Goal: Navigation & Orientation: Find specific page/section

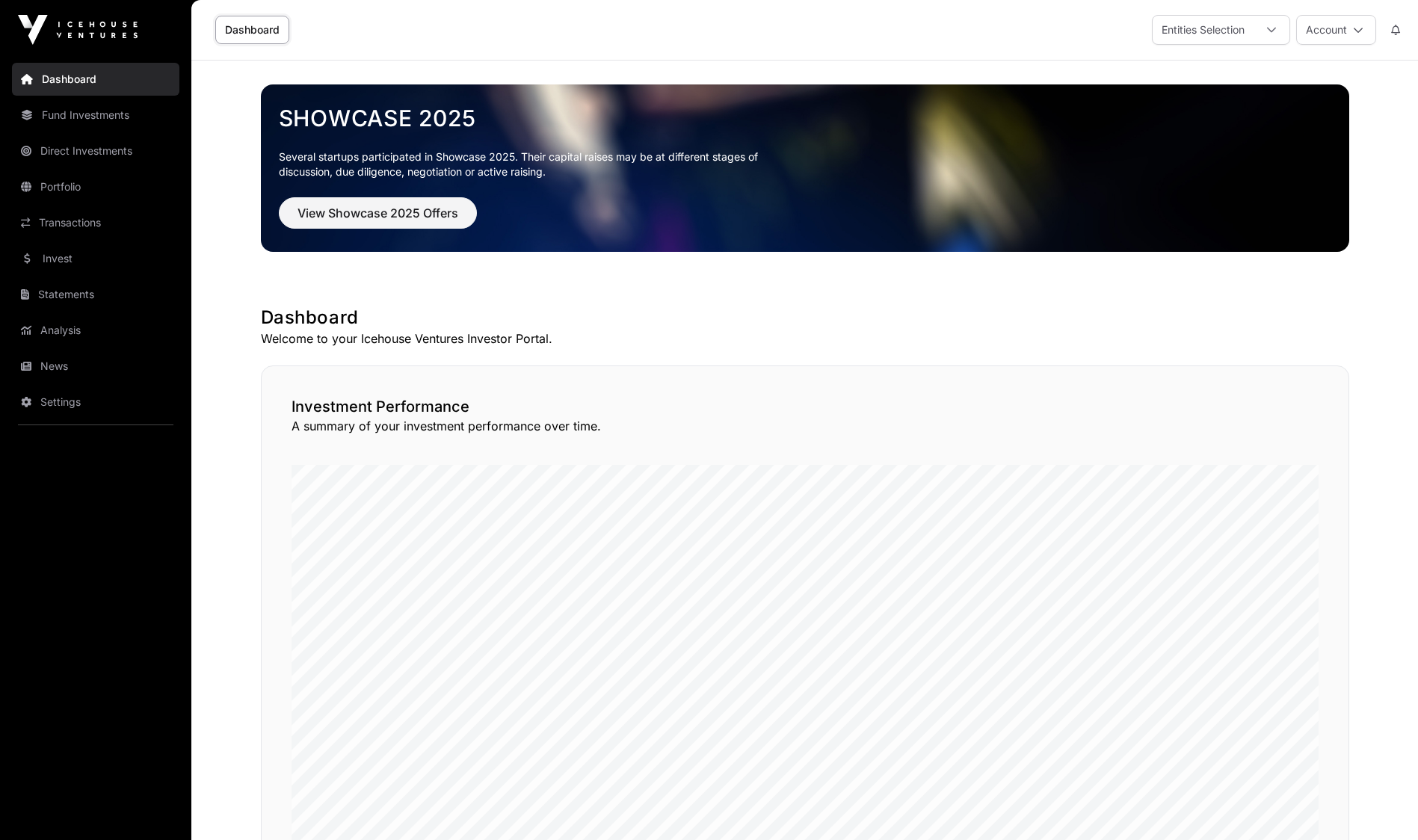
click at [57, 214] on link "Transactions" at bounding box center [95, 223] width 167 height 33
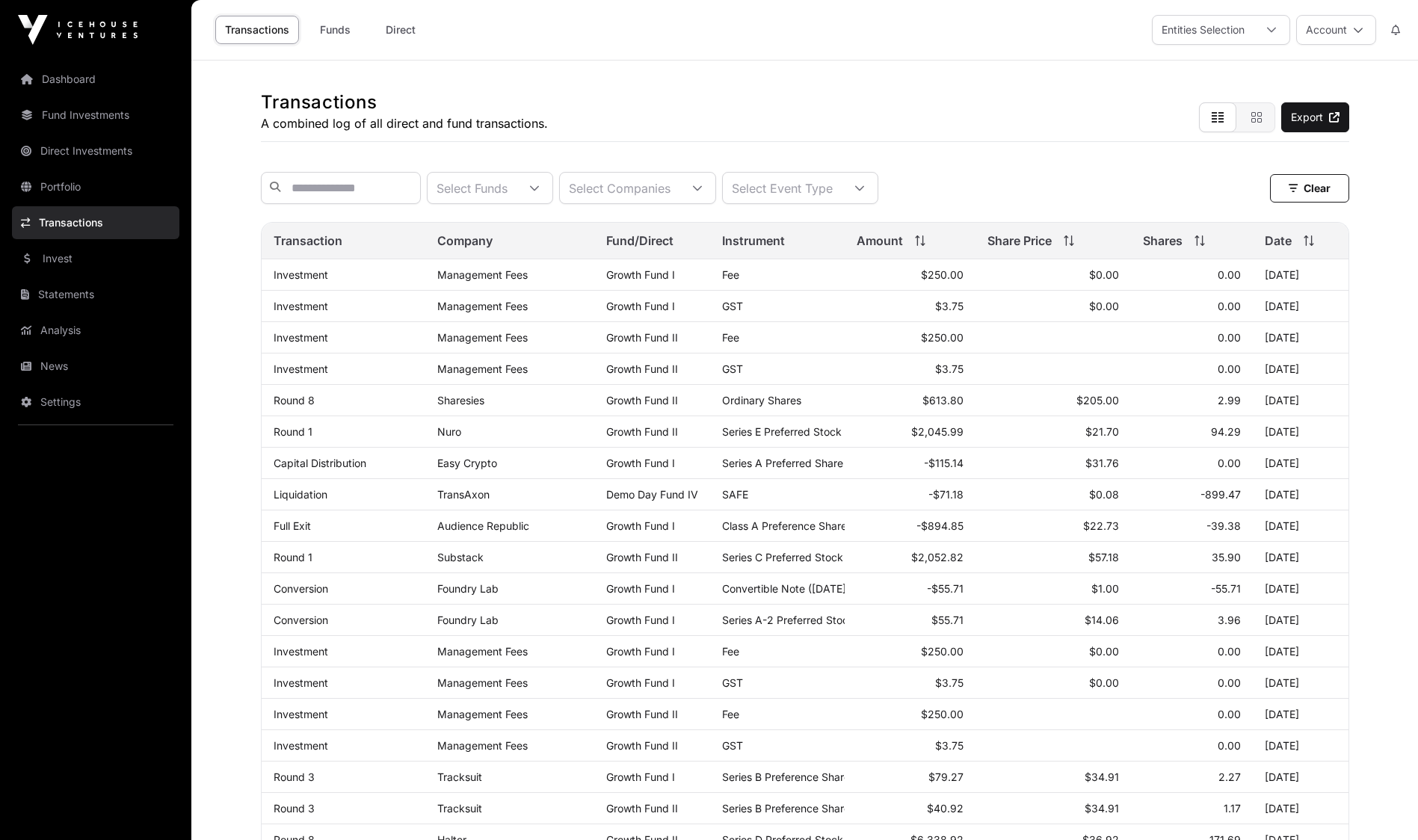
click at [61, 364] on link "News" at bounding box center [95, 366] width 167 height 33
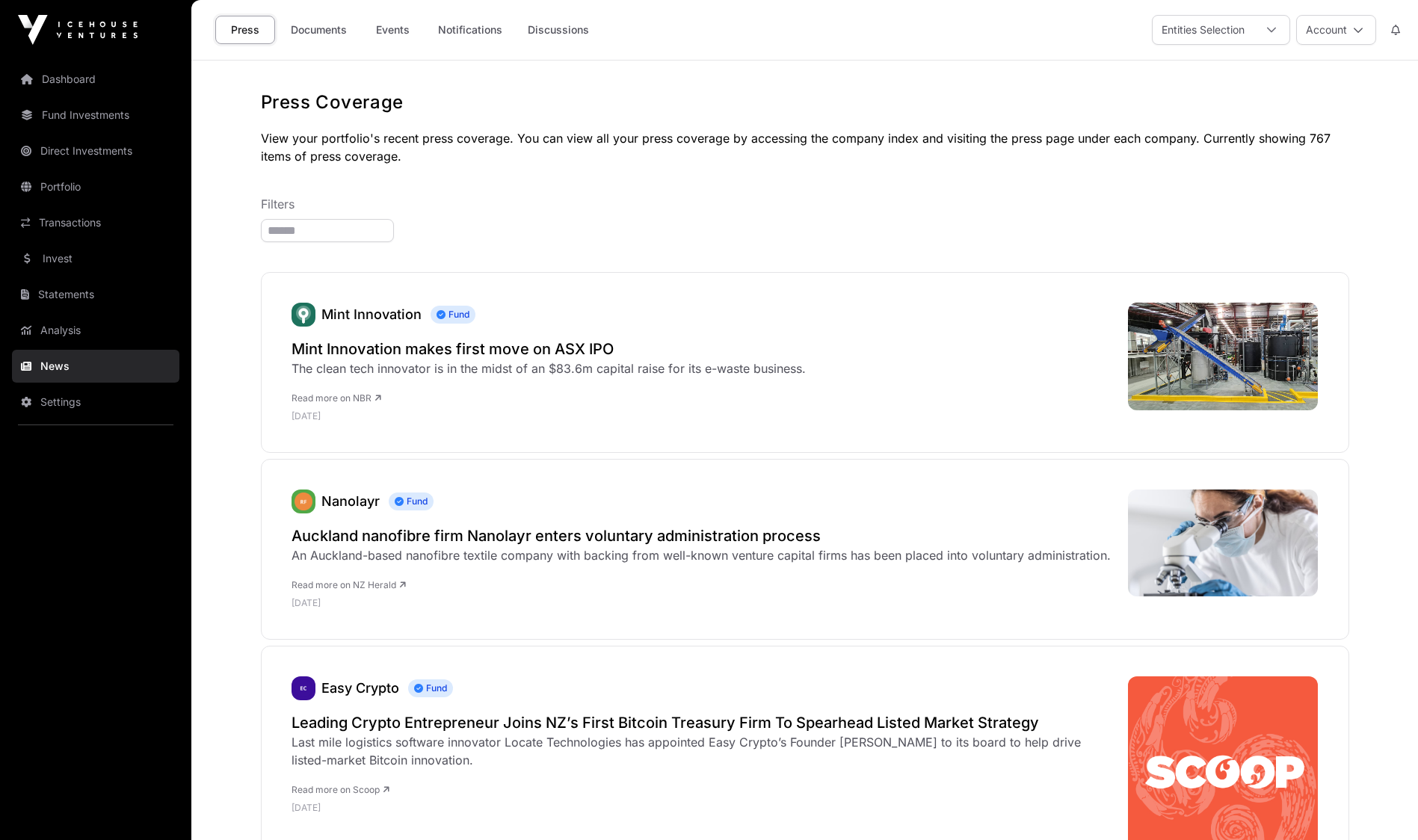
click at [330, 33] on link "Documents" at bounding box center [319, 30] width 76 height 28
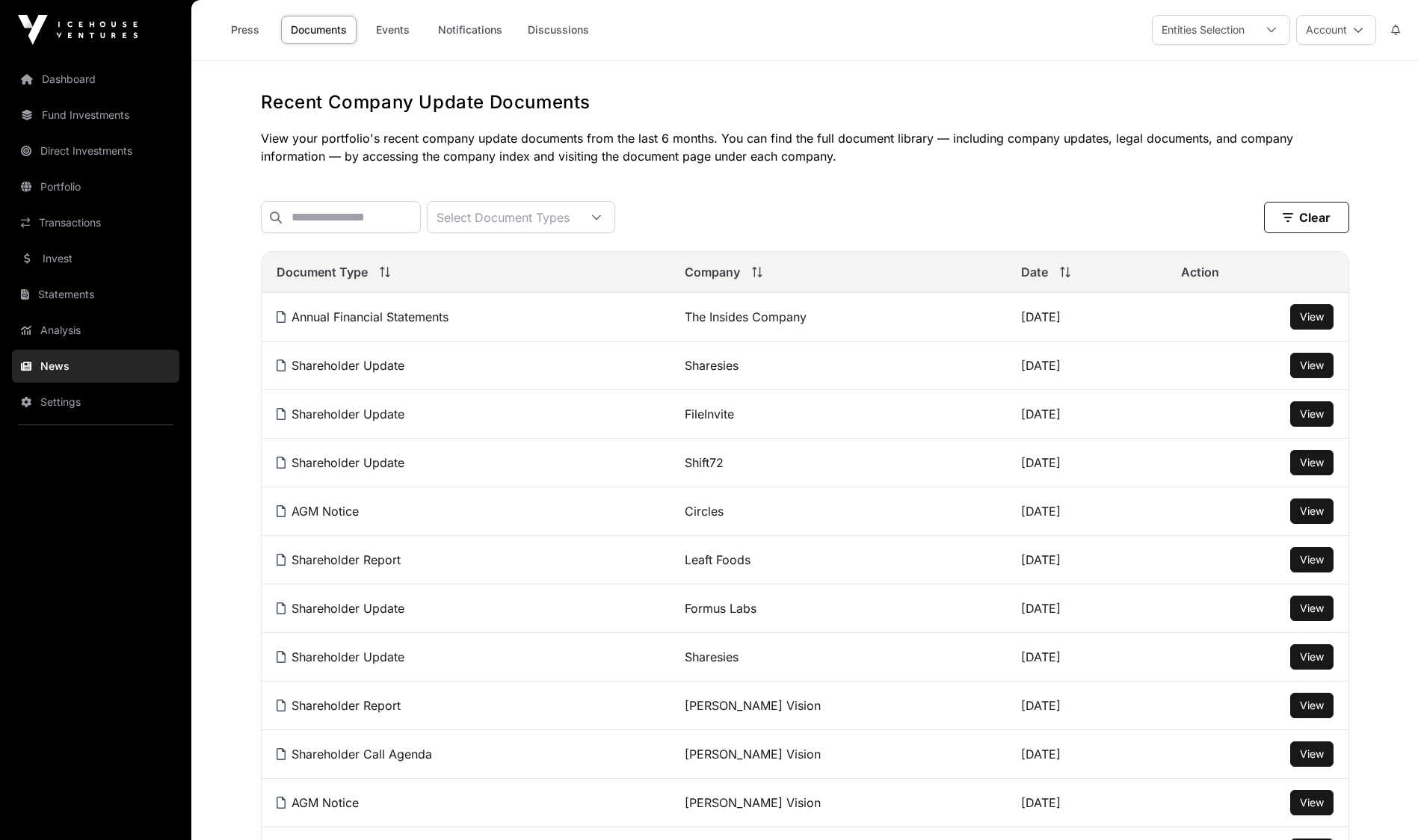
click at [1343, 15] on button "Account" at bounding box center [1335, 30] width 80 height 30
click at [1272, 208] on link "Sign Out" at bounding box center [1280, 221] width 184 height 27
